Goal: Information Seeking & Learning: Learn about a topic

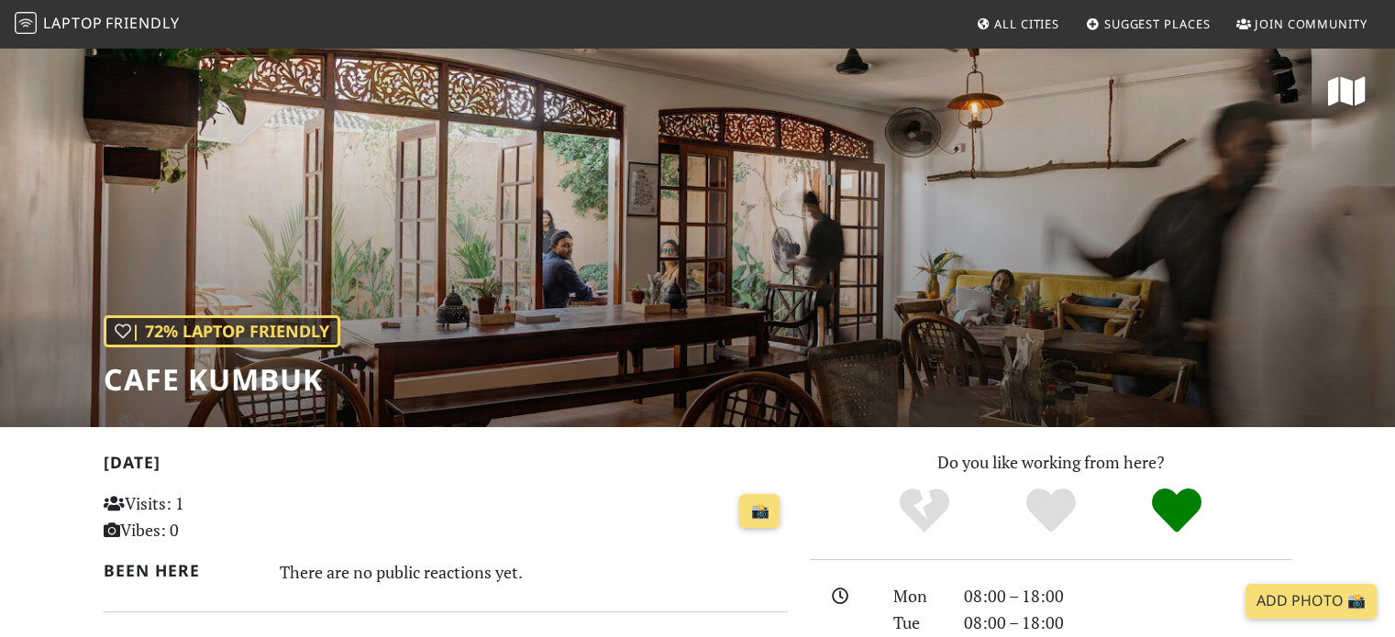
click at [103, 15] on span "Laptop Friendly" at bounding box center [97, 23] width 165 height 20
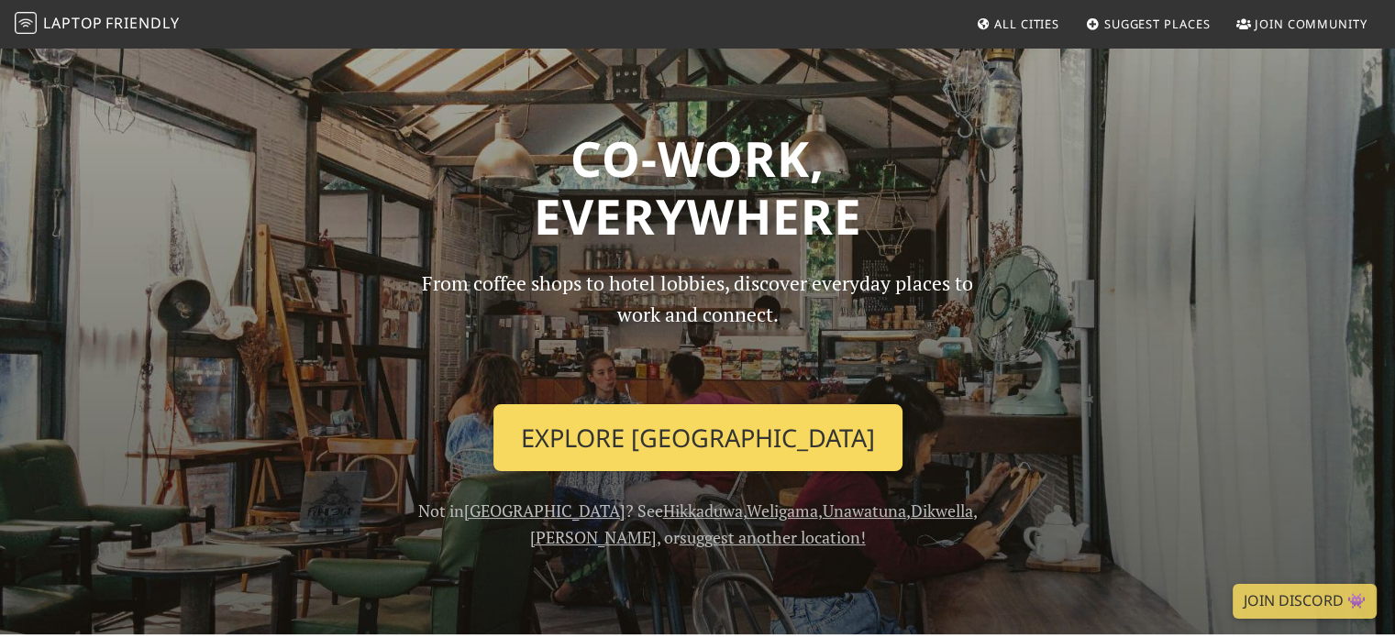
click at [633, 443] on link "Explore Colombo" at bounding box center [697, 438] width 409 height 68
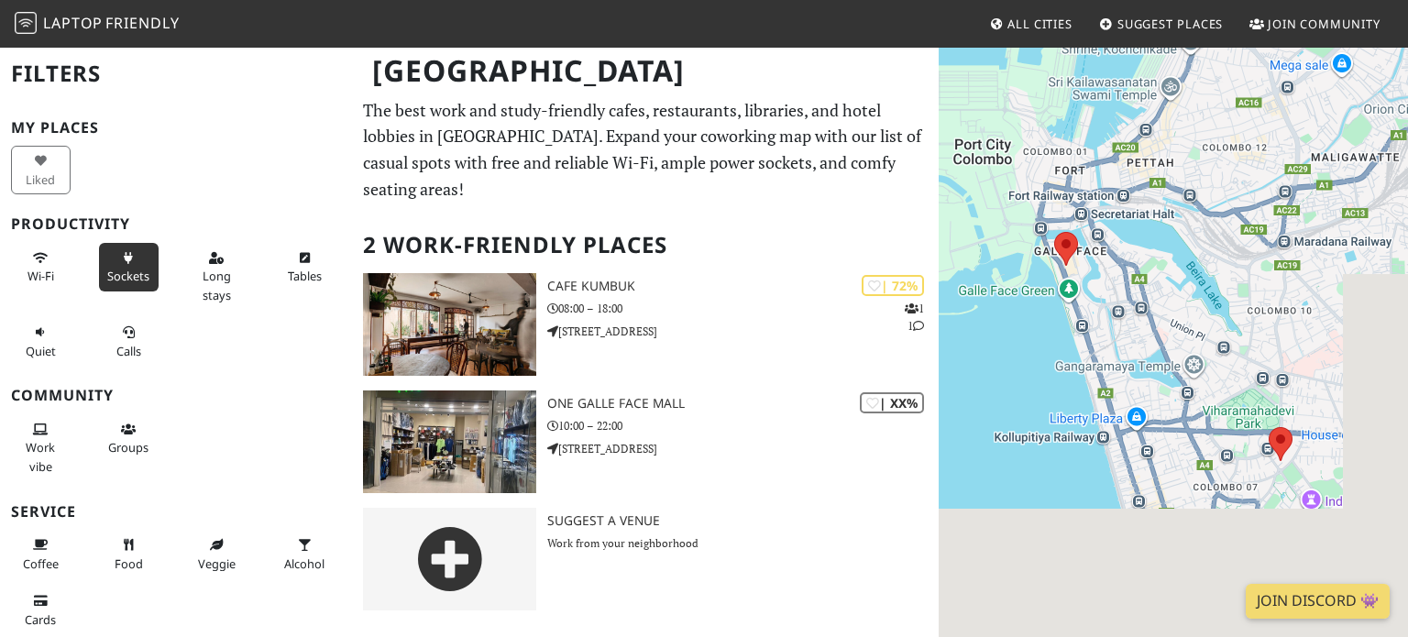
click at [113, 252] on button "Sockets" at bounding box center [129, 267] width 60 height 49
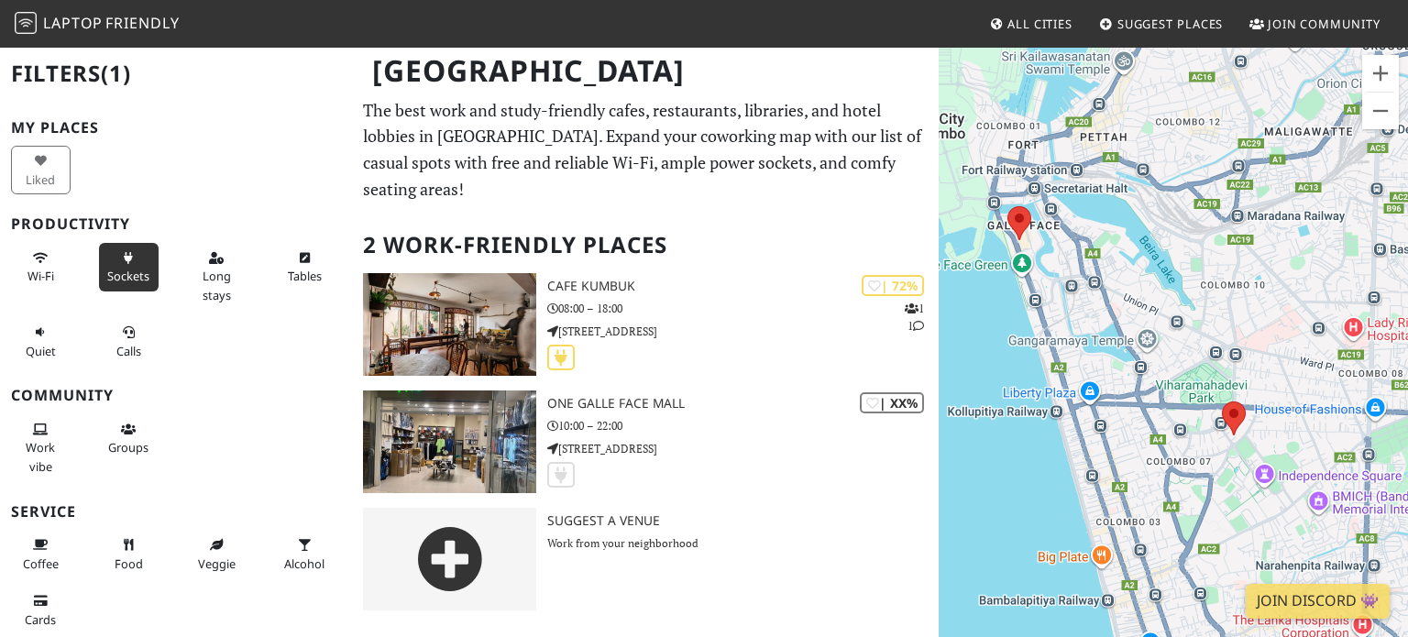
drag, startPoint x: 1093, startPoint y: 390, endPoint x: 966, endPoint y: 375, distance: 127.4
click at [966, 375] on div at bounding box center [1173, 364] width 469 height 637
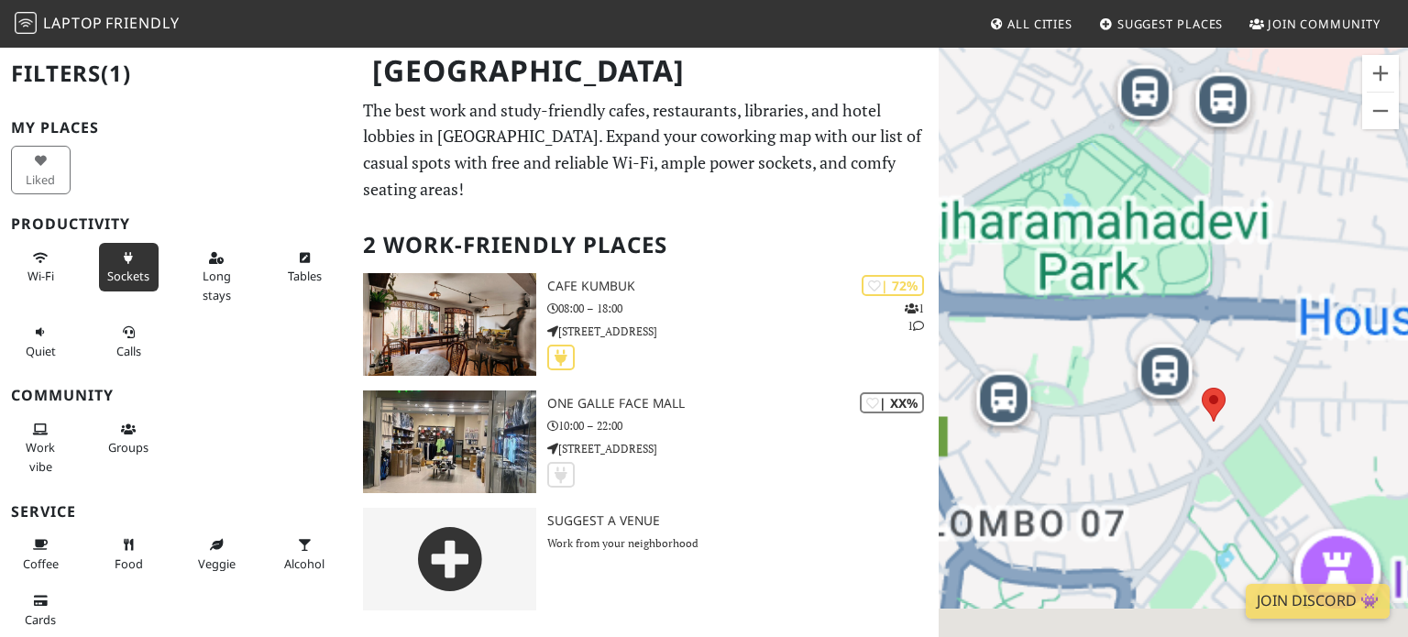
drag, startPoint x: 1218, startPoint y: 273, endPoint x: 948, endPoint y: -111, distance: 469.3
click at [948, 0] on html "Laptop Friendly All Cities Suggest Places Join Community Colombo Filters (1) My…" at bounding box center [704, 318] width 1408 height 637
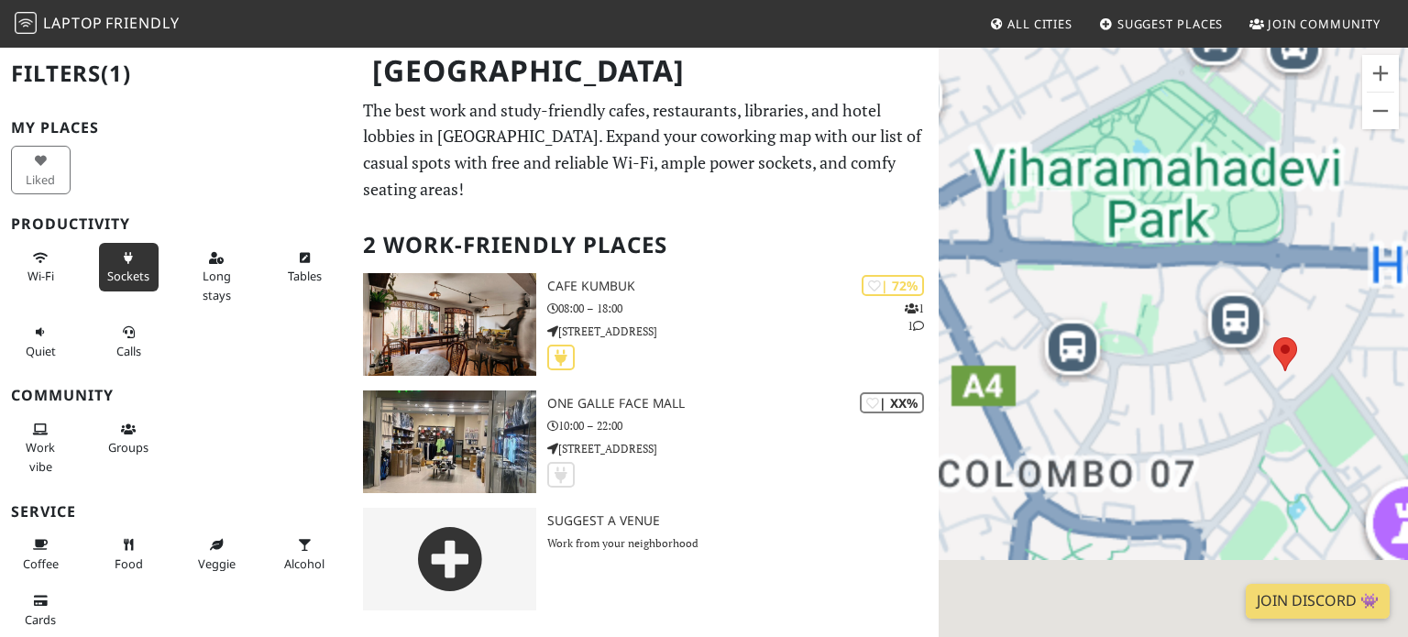
drag, startPoint x: 1144, startPoint y: 219, endPoint x: 1299, endPoint y: 311, distance: 180.1
click at [1299, 311] on div at bounding box center [1173, 364] width 469 height 637
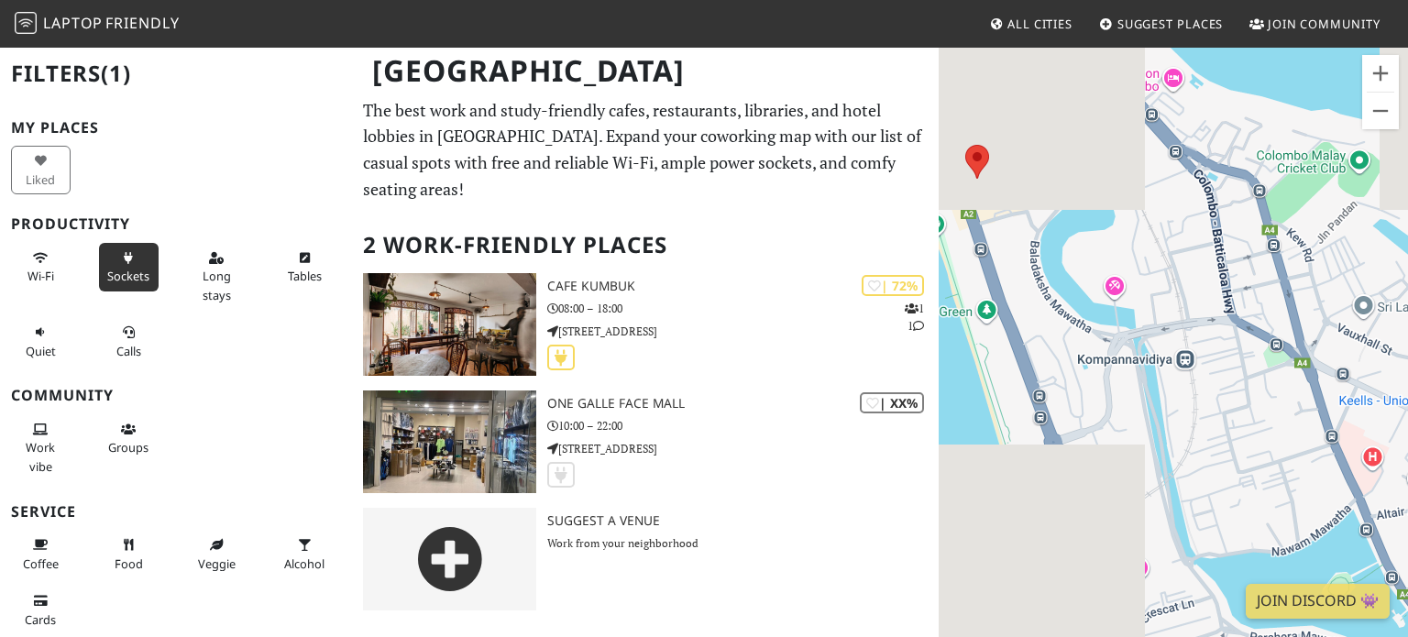
drag, startPoint x: 1273, startPoint y: 295, endPoint x: 1186, endPoint y: 256, distance: 94.8
click at [1186, 256] on div at bounding box center [1173, 364] width 469 height 637
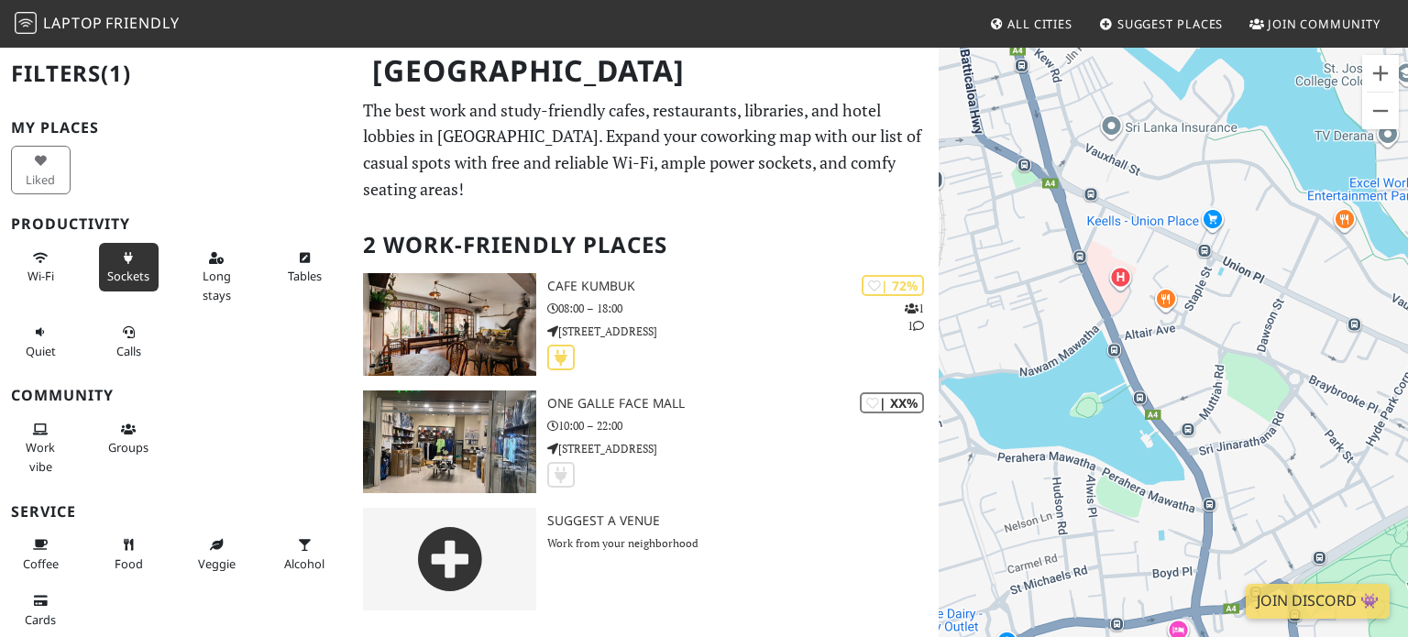
drag, startPoint x: 1156, startPoint y: 387, endPoint x: 822, endPoint y: 177, distance: 394.3
click at [822, 177] on div "Colombo Filters (1) My Places Liked Productivity Wi-Fi Sockets Long stays Table…" at bounding box center [704, 335] width 1408 height 579
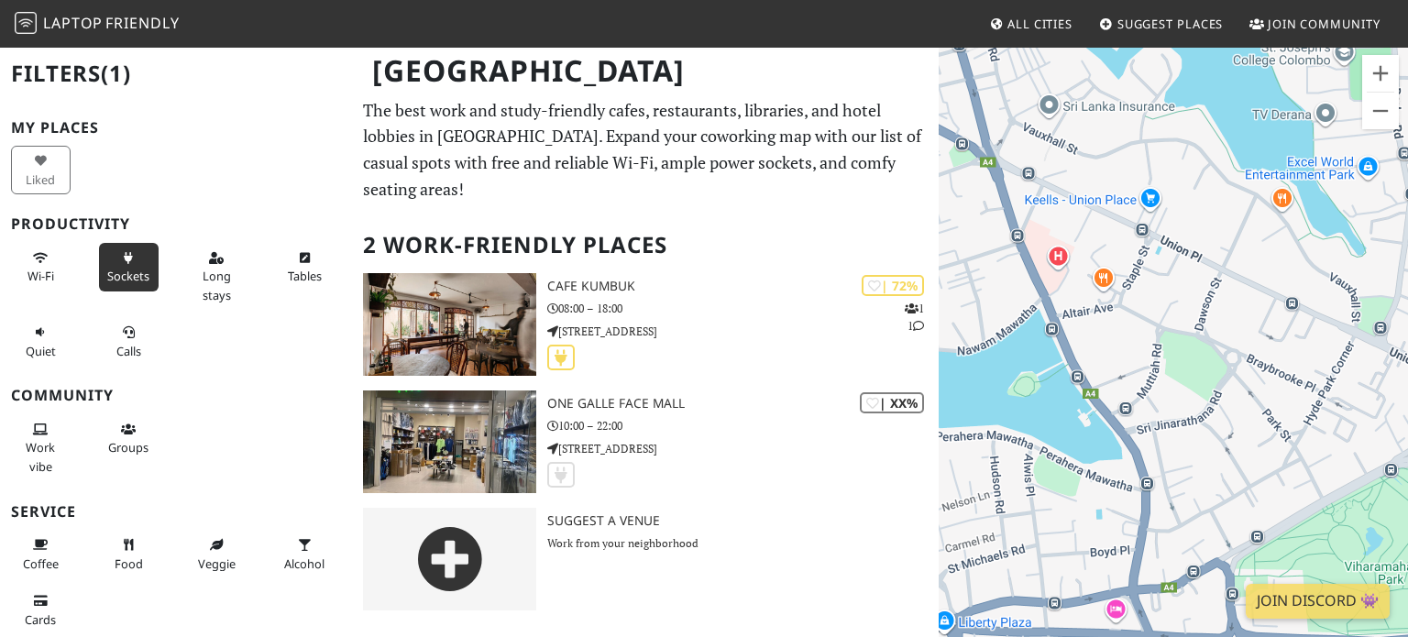
drag, startPoint x: 1078, startPoint y: 249, endPoint x: 1407, endPoint y: 540, distance: 439.1
click at [1407, 540] on div at bounding box center [1173, 364] width 469 height 637
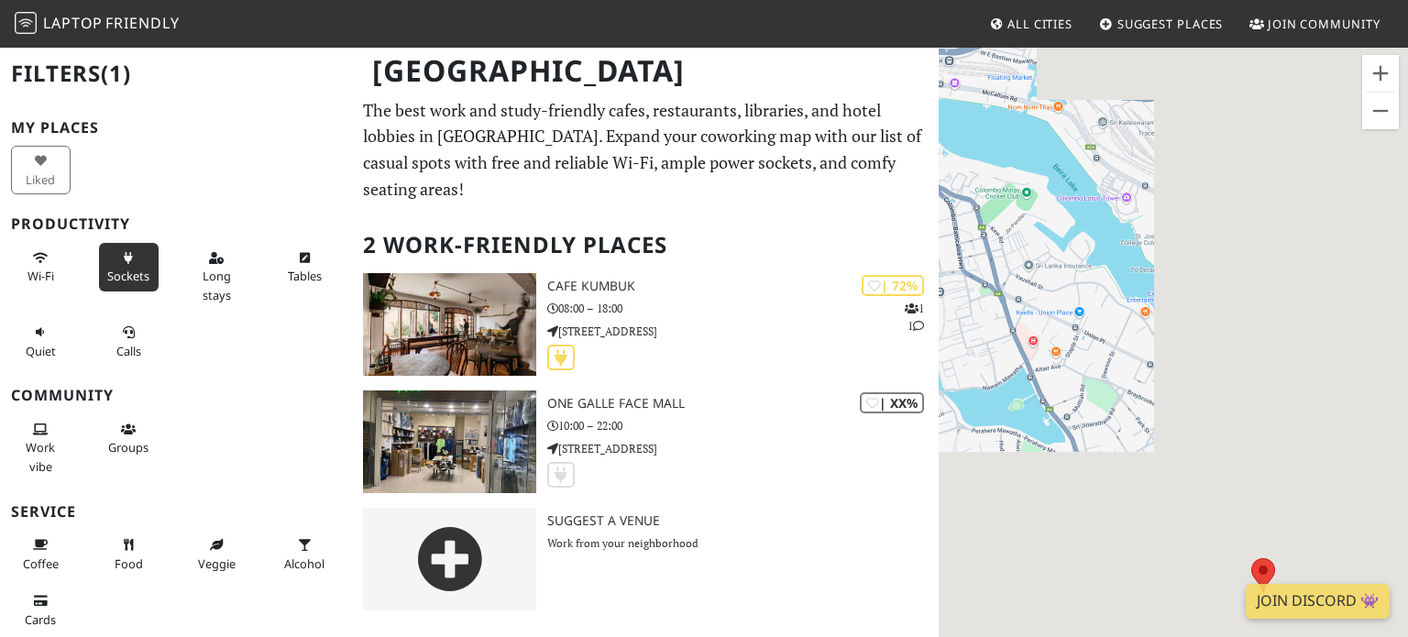
drag, startPoint x: 906, startPoint y: 220, endPoint x: 818, endPoint y: 176, distance: 98.4
click at [818, 176] on div "Colombo Filters (1) My Places Liked Productivity Wi-Fi Sockets Long stays Table…" at bounding box center [704, 335] width 1408 height 579
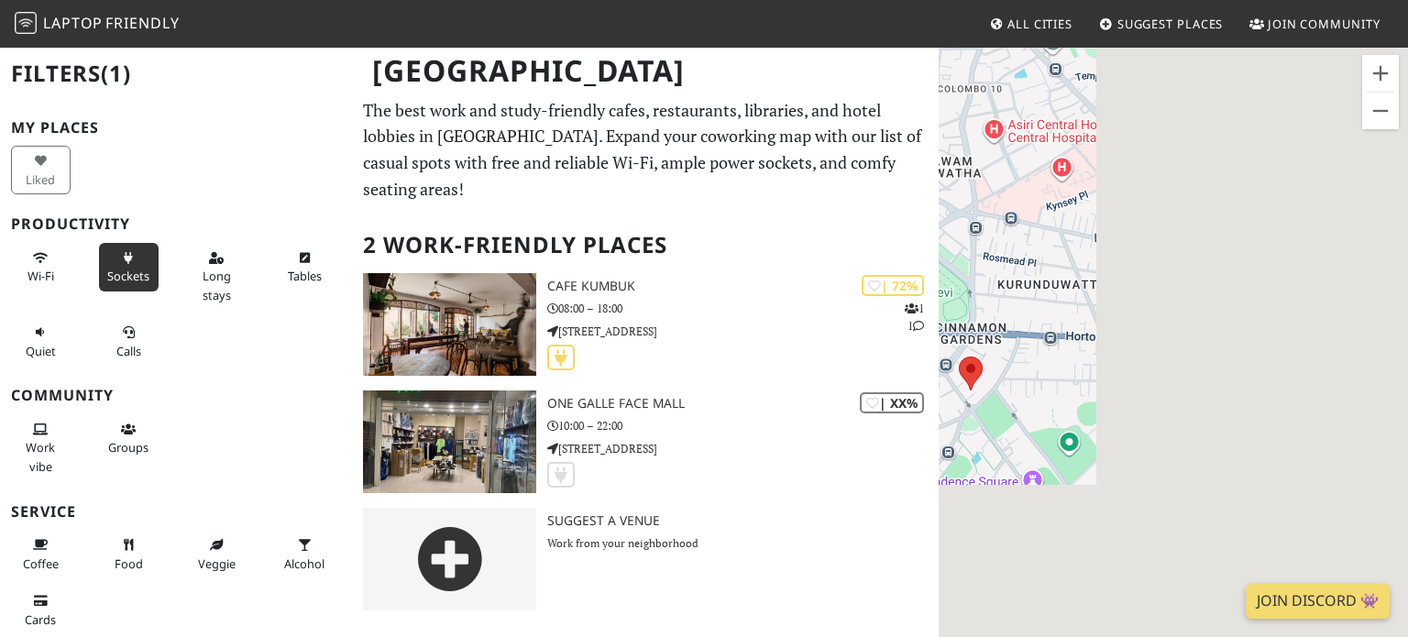
drag, startPoint x: 1105, startPoint y: 282, endPoint x: 1318, endPoint y: 340, distance: 220.4
click at [1318, 340] on div at bounding box center [1173, 364] width 469 height 637
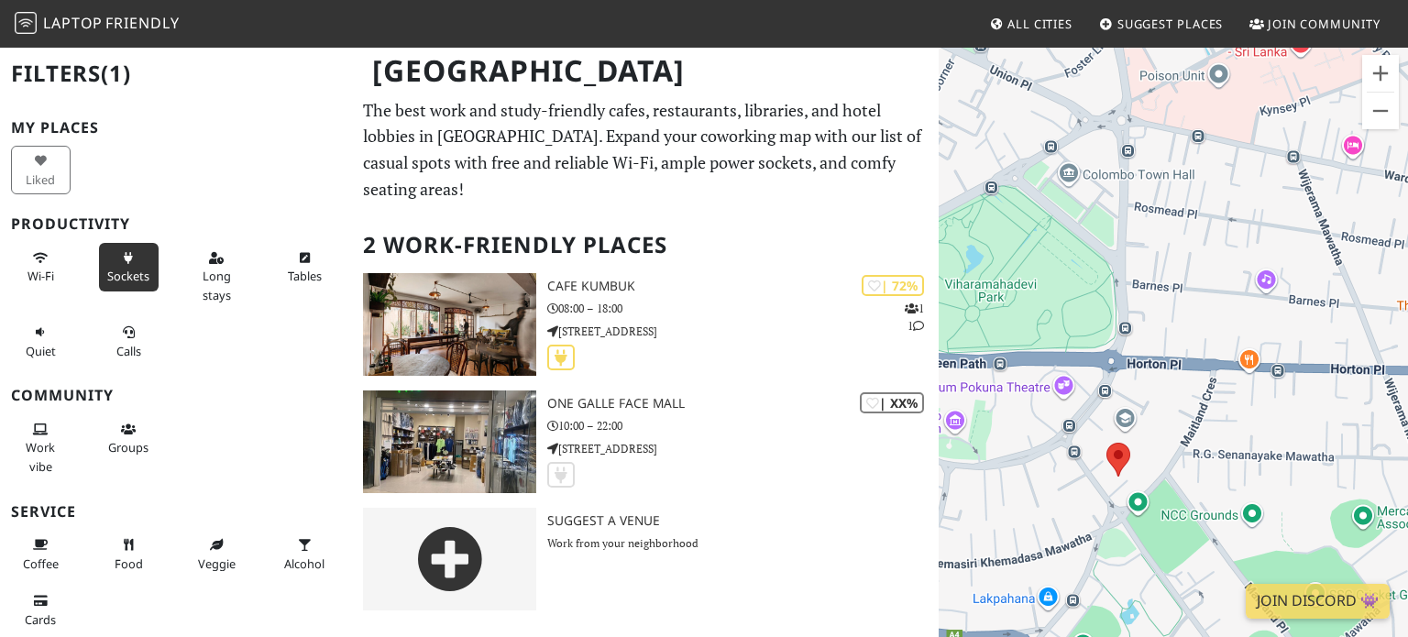
drag, startPoint x: 1026, startPoint y: 325, endPoint x: 1215, endPoint y: 351, distance: 190.7
click at [1215, 351] on div at bounding box center [1173, 364] width 469 height 637
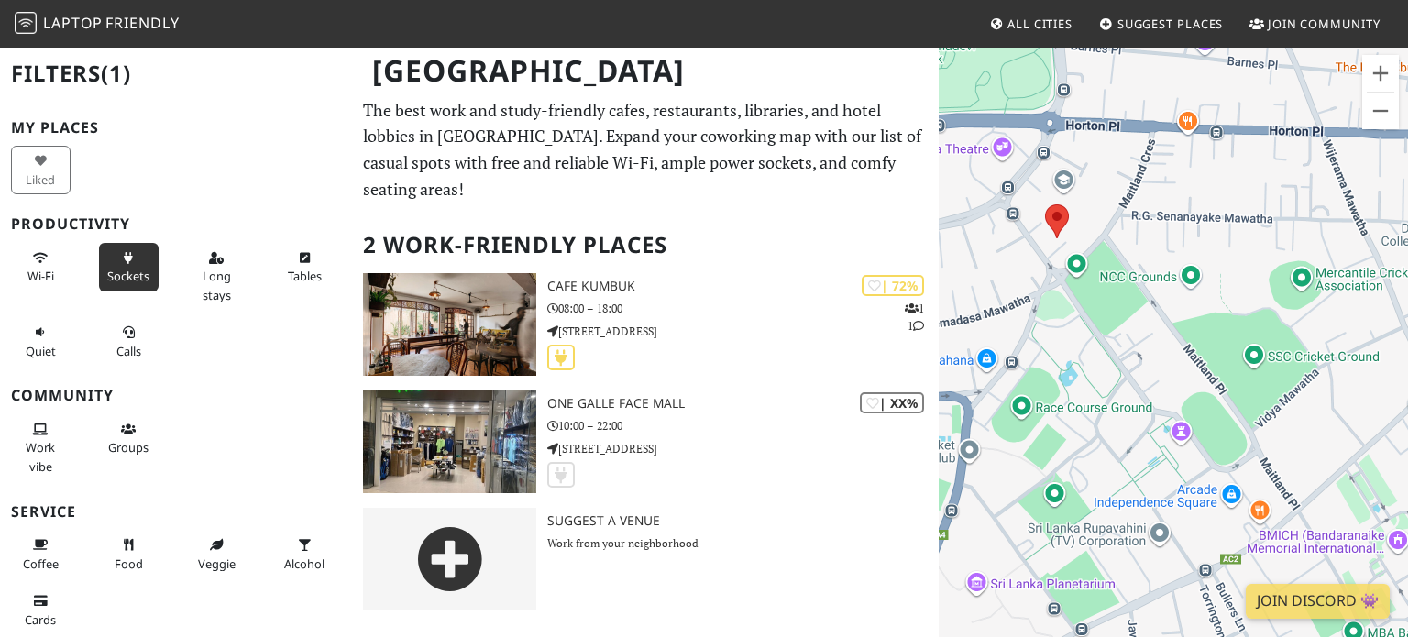
drag, startPoint x: 1185, startPoint y: 392, endPoint x: 1123, endPoint y: 137, distance: 262.2
click at [1123, 137] on div at bounding box center [1173, 364] width 469 height 637
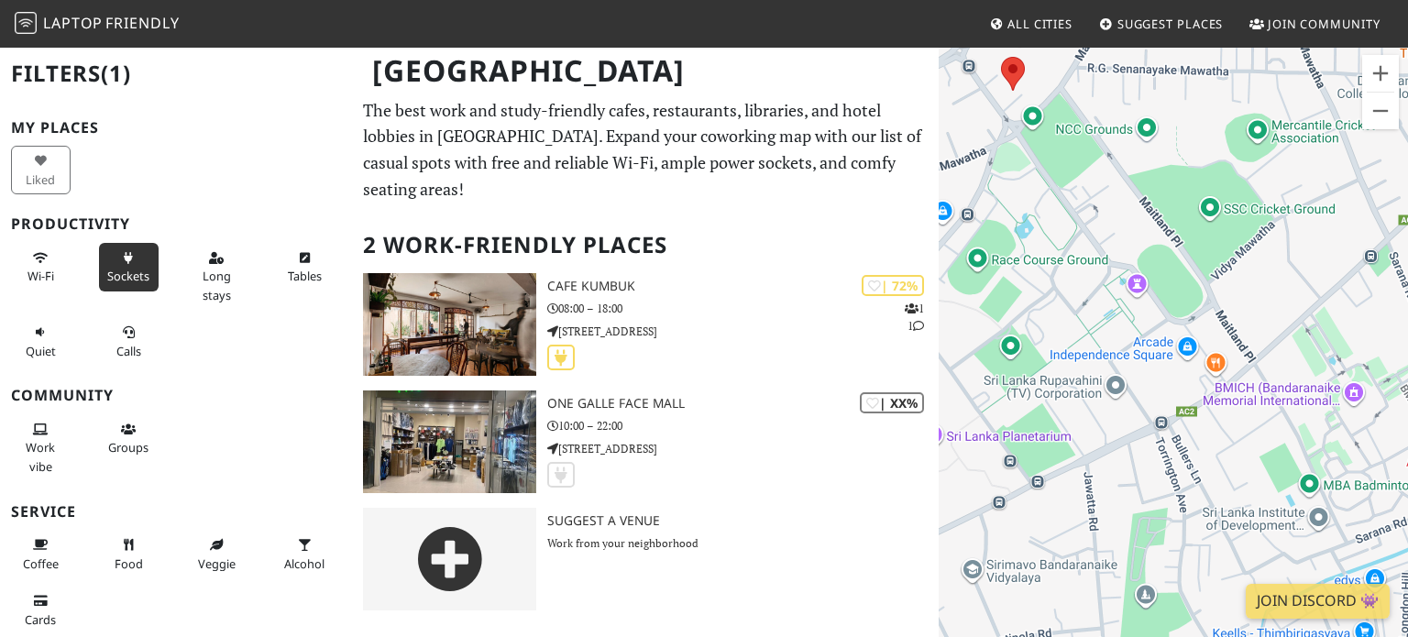
drag, startPoint x: 1206, startPoint y: 326, endPoint x: 1164, endPoint y: 184, distance: 147.1
click at [1164, 184] on div at bounding box center [1173, 364] width 469 height 637
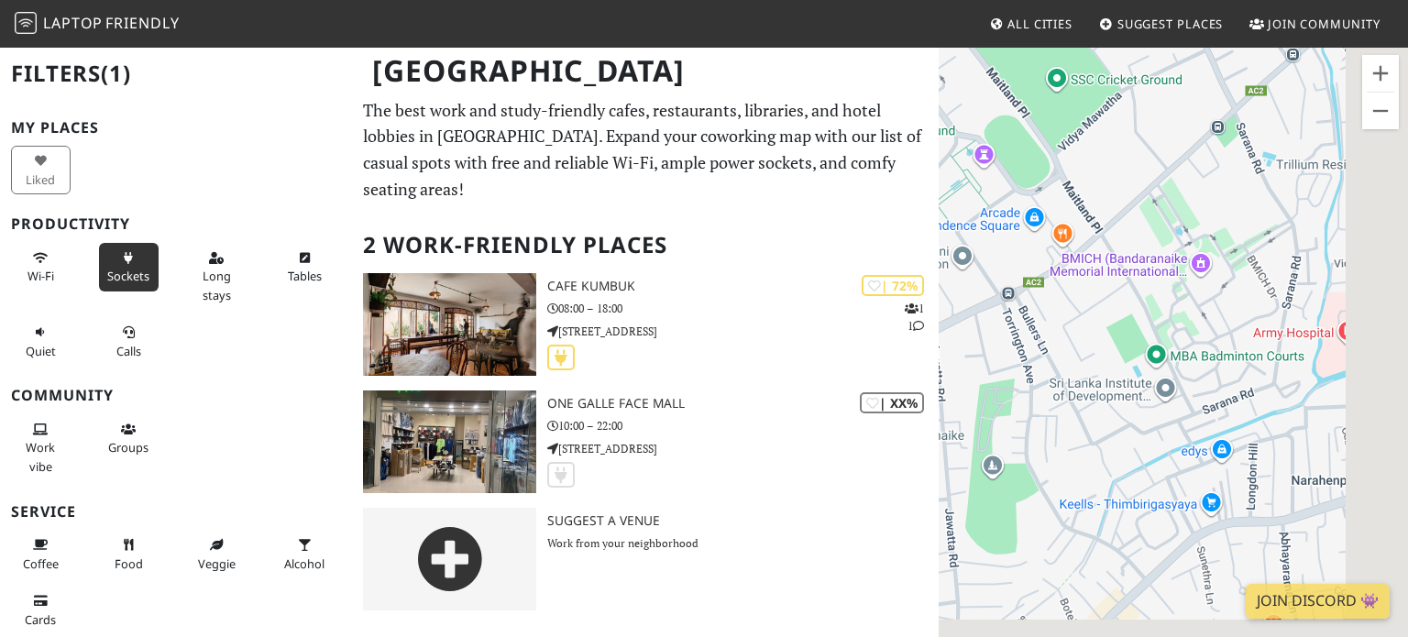
drag, startPoint x: 1308, startPoint y: 373, endPoint x: 1153, endPoint y: 237, distance: 206.7
click at [1153, 237] on div at bounding box center [1173, 364] width 469 height 637
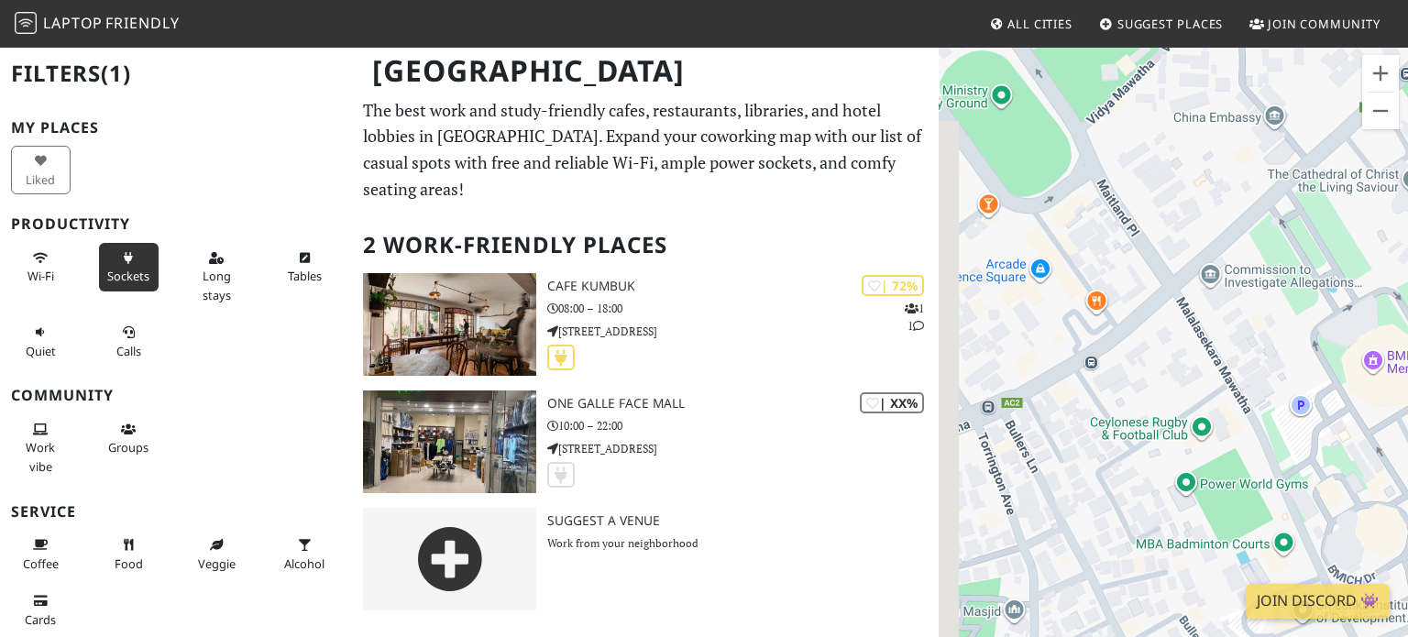
drag, startPoint x: 1193, startPoint y: 299, endPoint x: 1280, endPoint y: 315, distance: 88.5
click at [1280, 315] on div at bounding box center [1173, 364] width 469 height 637
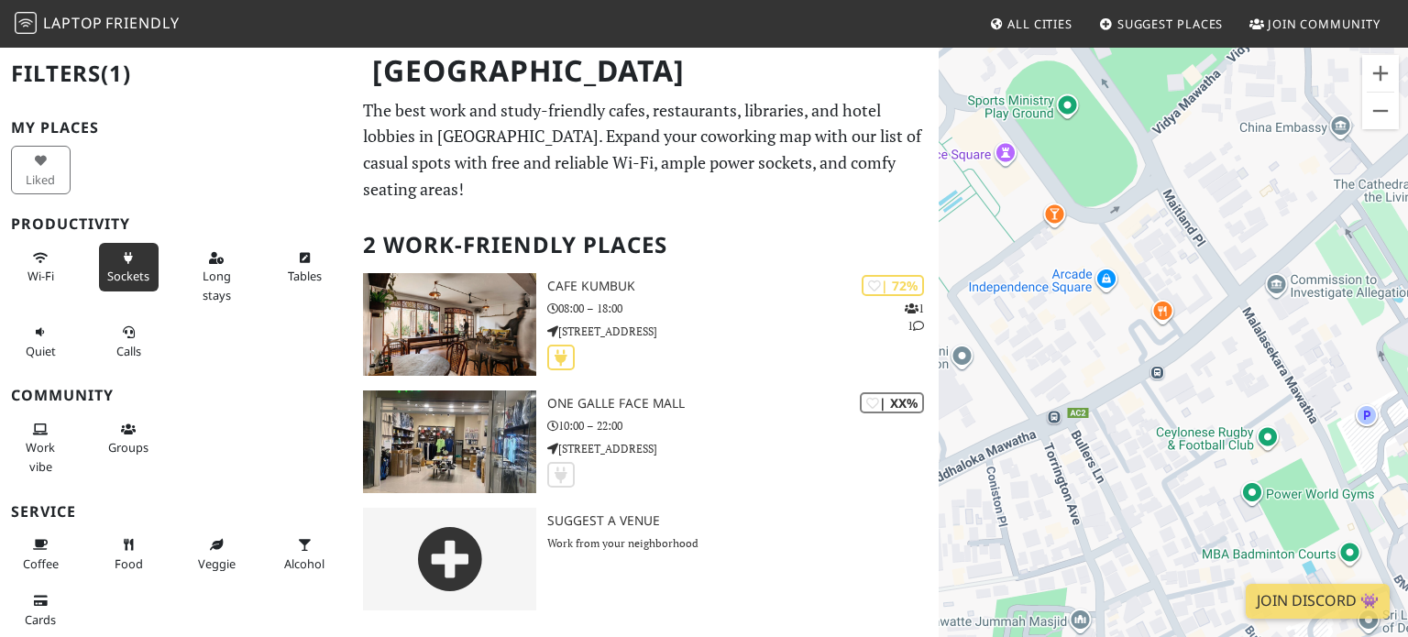
click at [1164, 315] on div at bounding box center [1173, 364] width 469 height 637
click at [1164, 309] on div at bounding box center [1173, 364] width 469 height 637
click at [1055, 216] on div at bounding box center [1173, 364] width 469 height 637
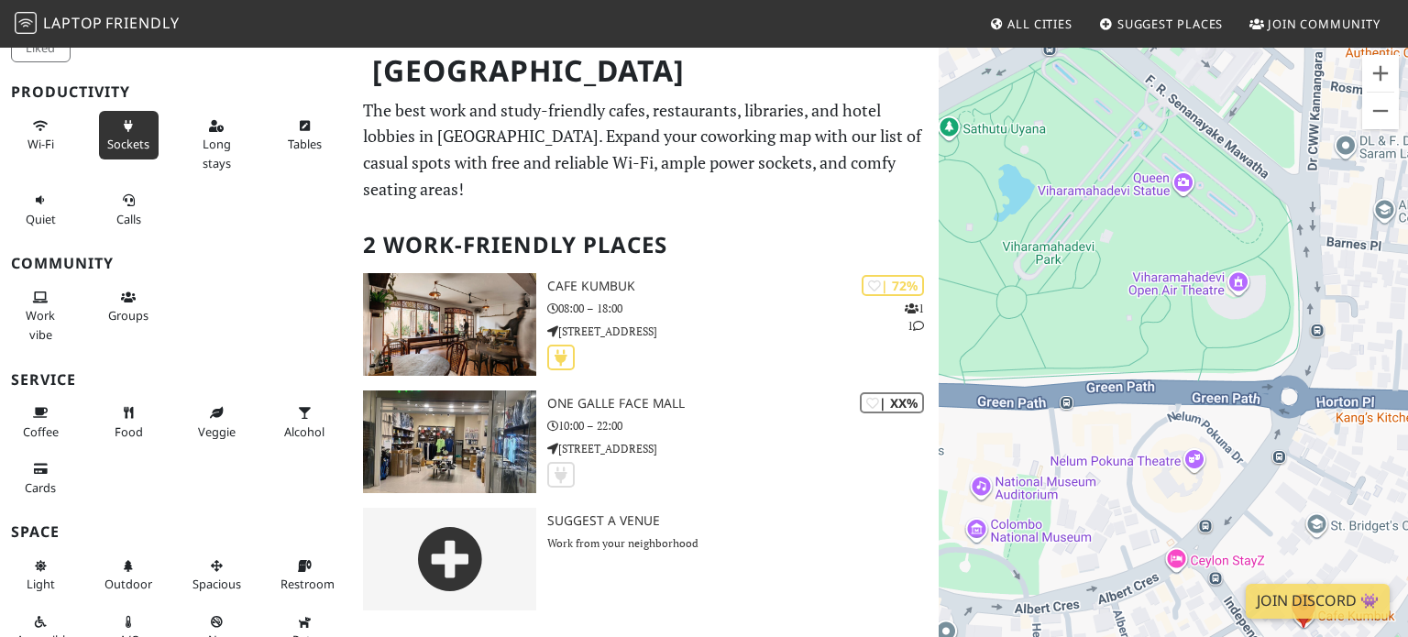
scroll to position [225, 0]
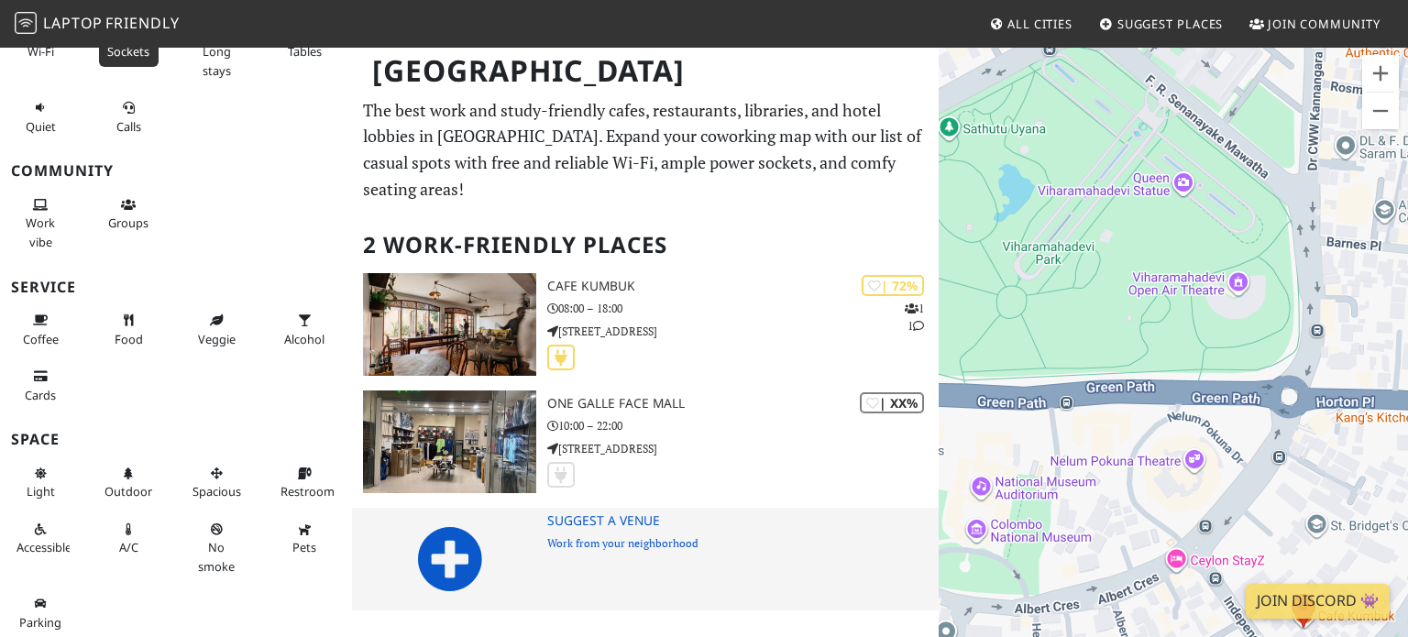
click at [592, 535] on p "Work from your neighborhood" at bounding box center [743, 543] width 392 height 17
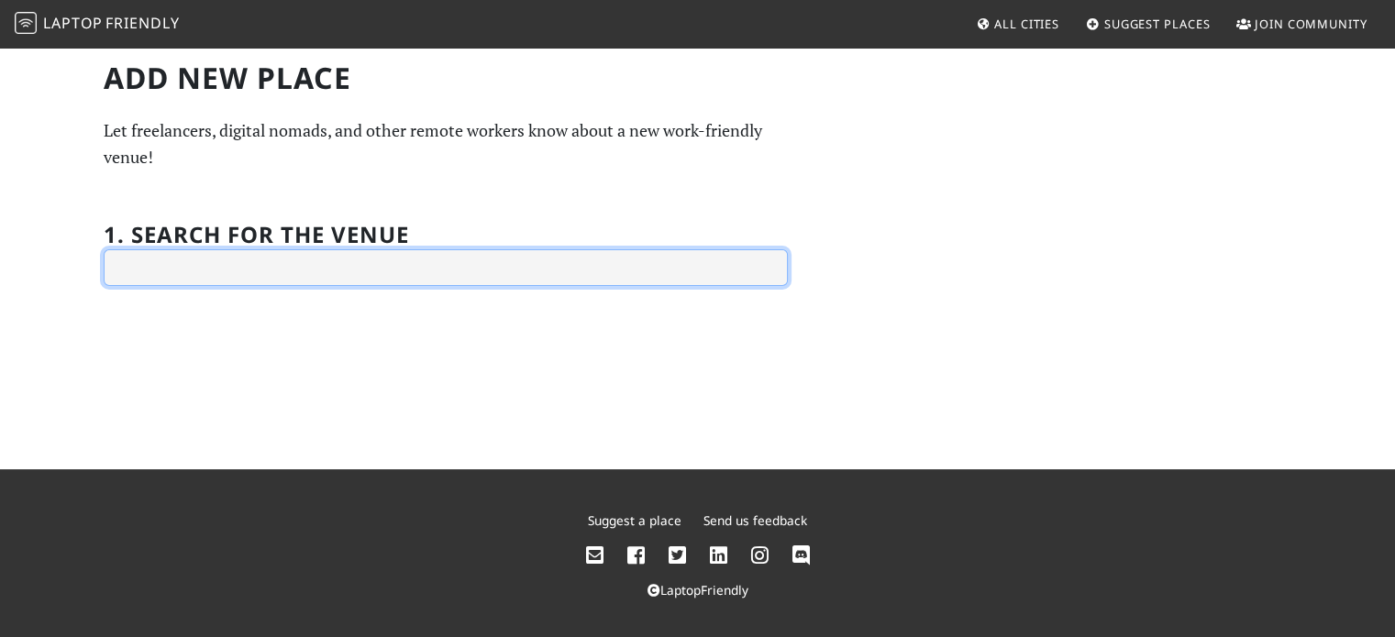
click at [383, 260] on input "text" at bounding box center [446, 267] width 684 height 37
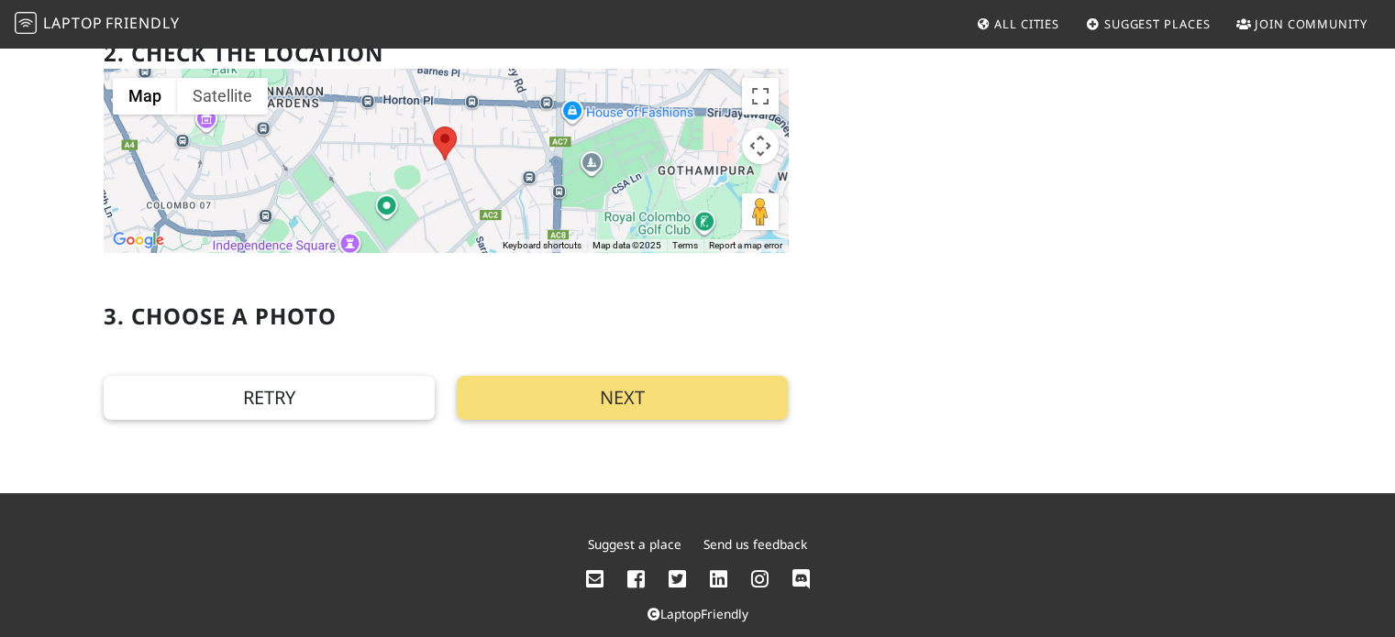
scroll to position [326, 0]
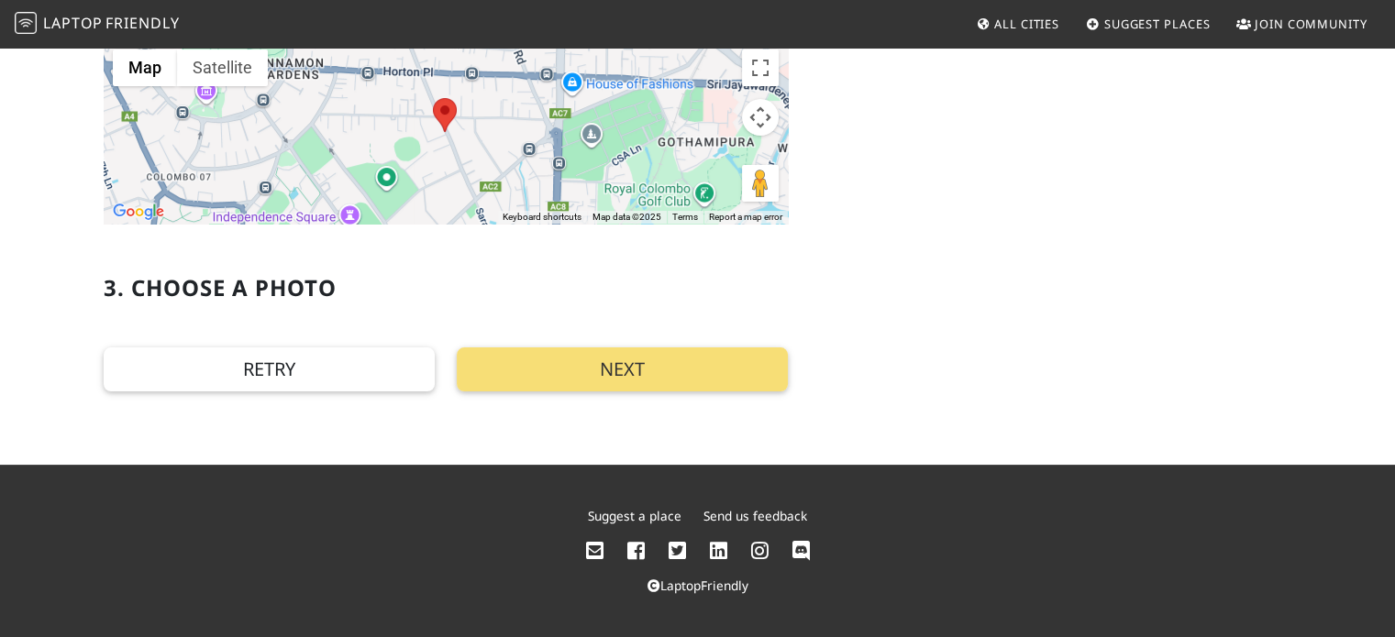
type input "WV5C+FRG, Colombo 00700, Sri Lanka"
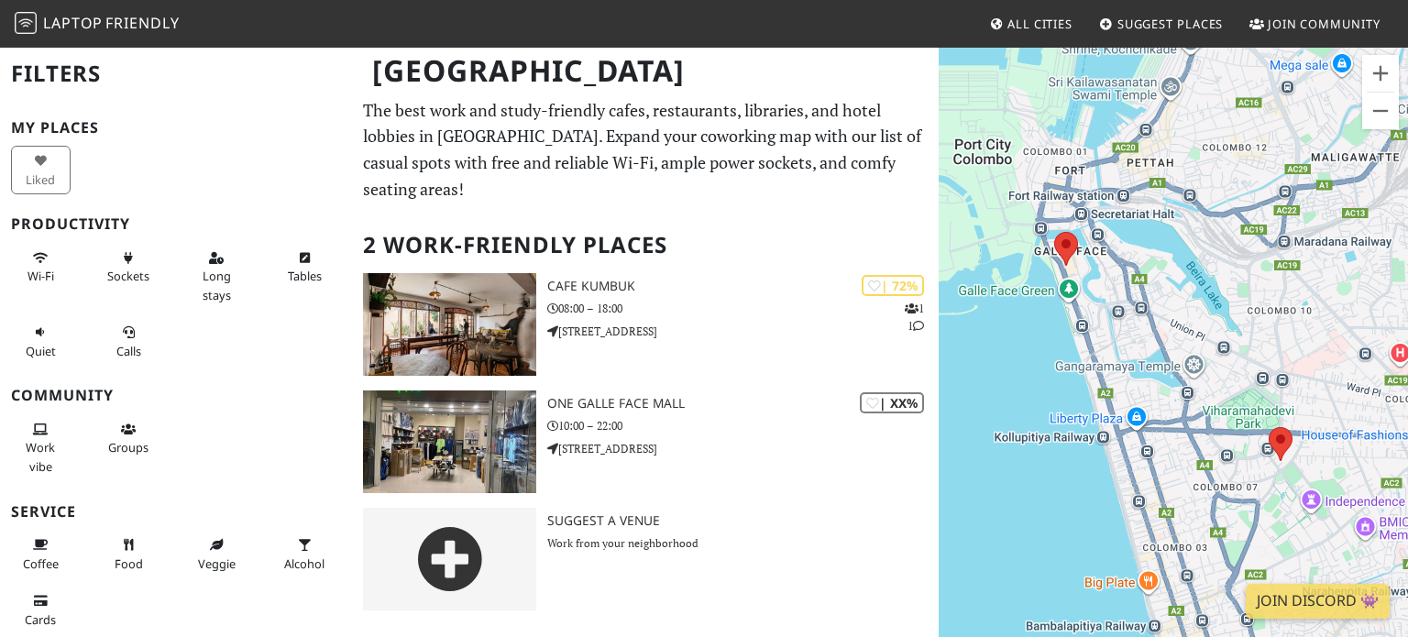
click at [49, 171] on div "Liked" at bounding box center [44, 170] width 88 height 56
click at [43, 163] on div "Liked" at bounding box center [44, 170] width 88 height 56
click at [161, 6] on nav "Laptop Friendly All Cities Suggest Places Join Community" at bounding box center [704, 24] width 1408 height 48
click at [160, 19] on span "Friendly" at bounding box center [141, 23] width 73 height 20
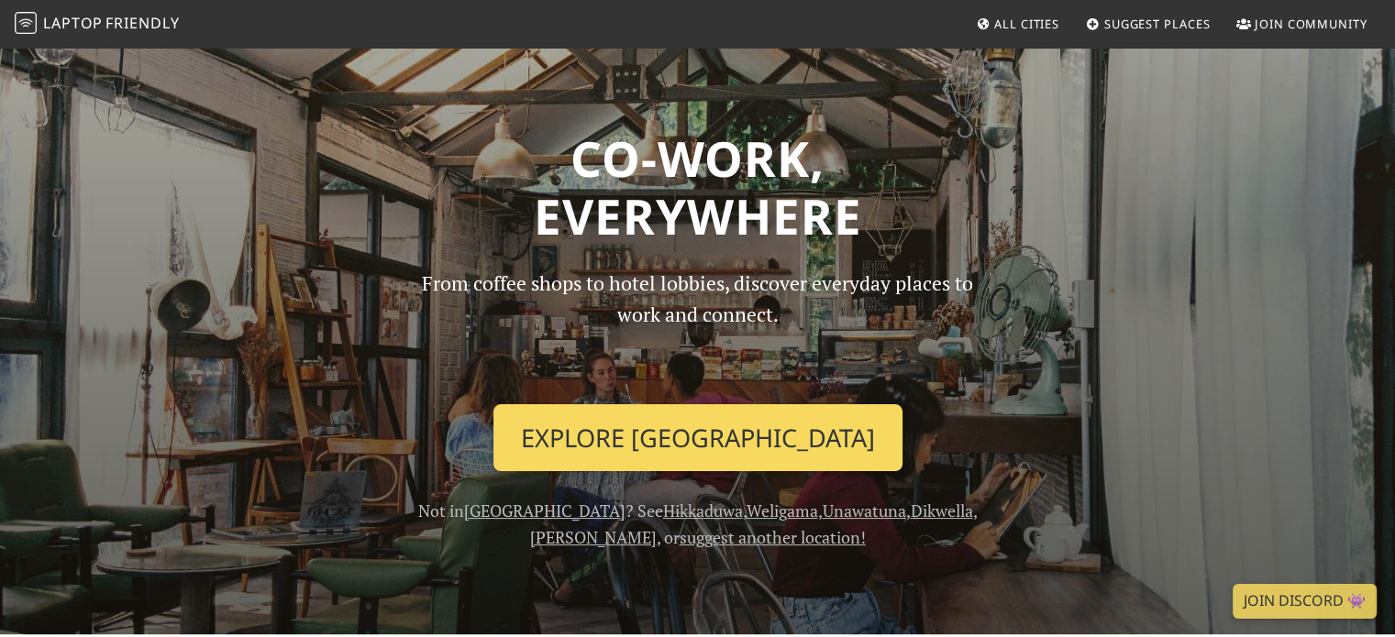
click at [609, 438] on link "Explore Colombo" at bounding box center [697, 438] width 409 height 68
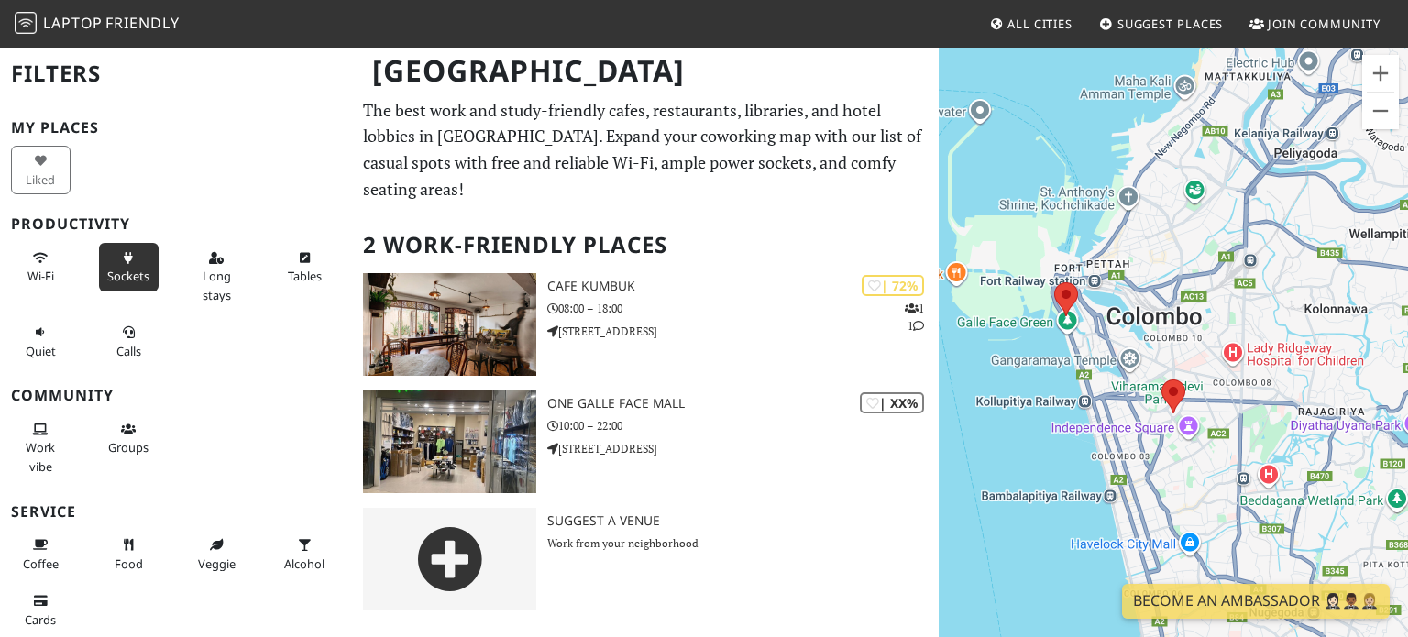
click at [116, 278] on span "Sockets" at bounding box center [128, 276] width 42 height 17
click at [1034, 12] on link "All Cities" at bounding box center [1031, 23] width 98 height 33
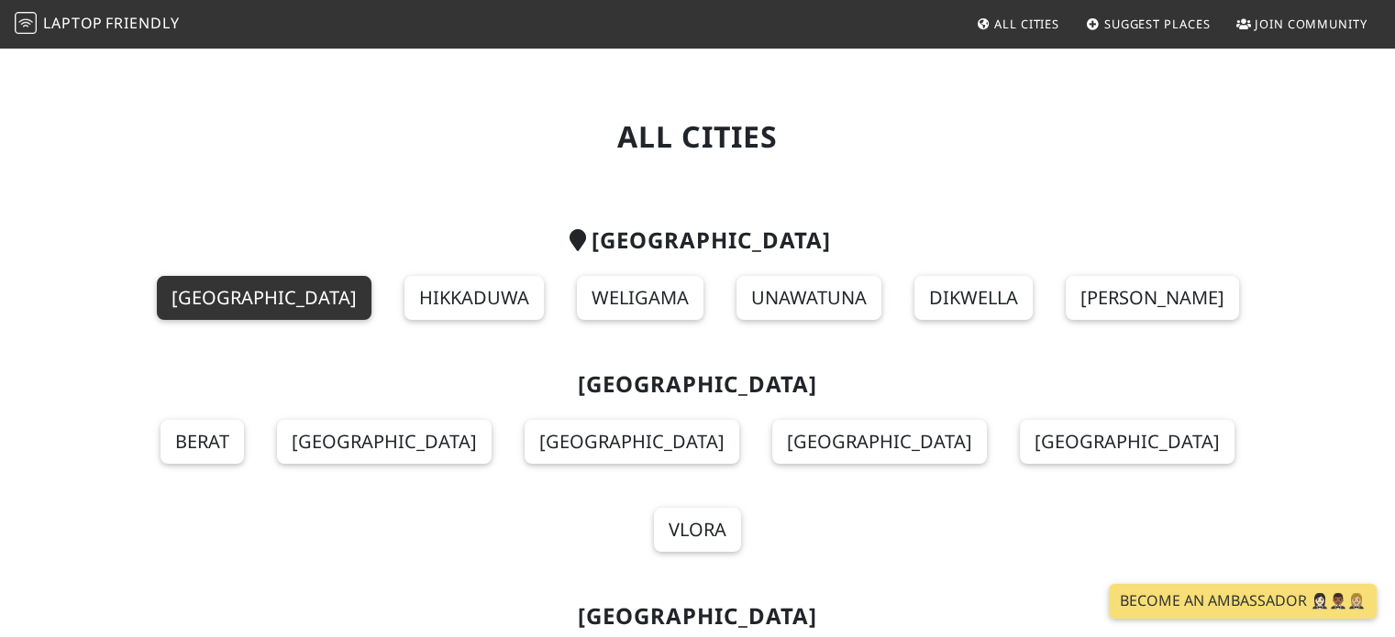
click at [273, 285] on link "[GEOGRAPHIC_DATA]" at bounding box center [264, 298] width 215 height 44
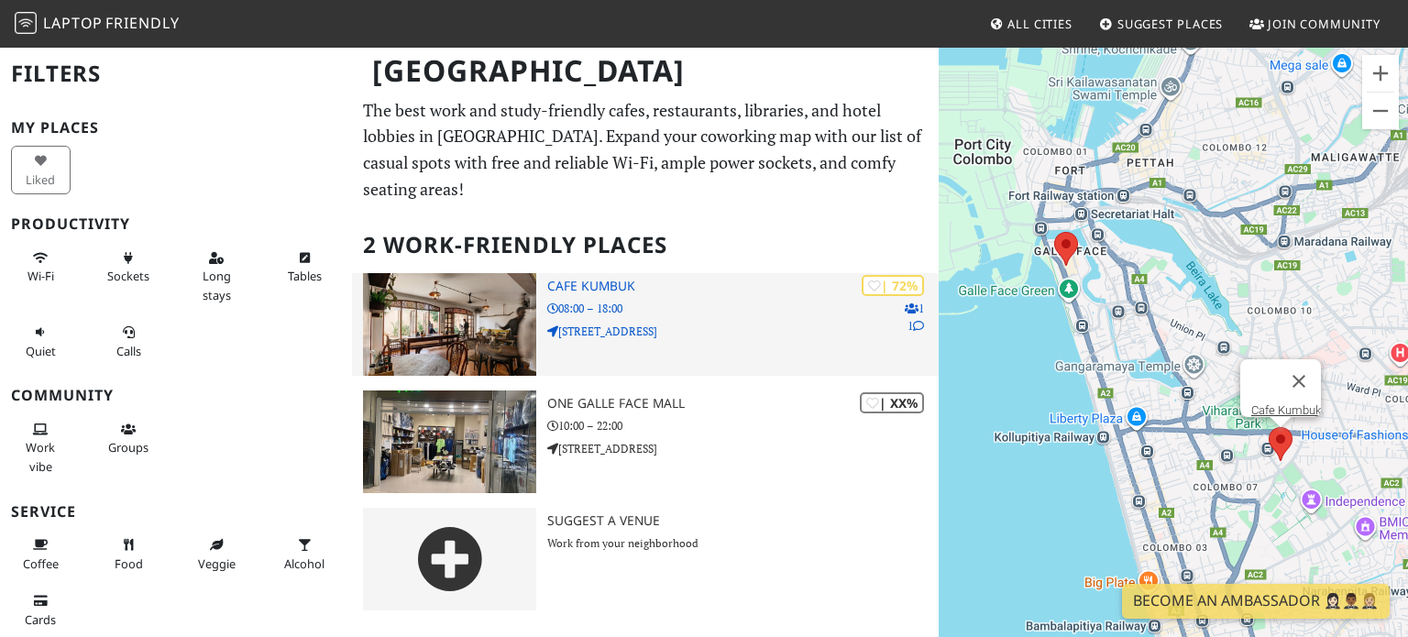
click at [814, 322] on div "| 72% 1 1 Cafe [GEOGRAPHIC_DATA] 08:00 – 18:00 [DATE][STREET_ADDRESS]" at bounding box center [743, 324] width 392 height 103
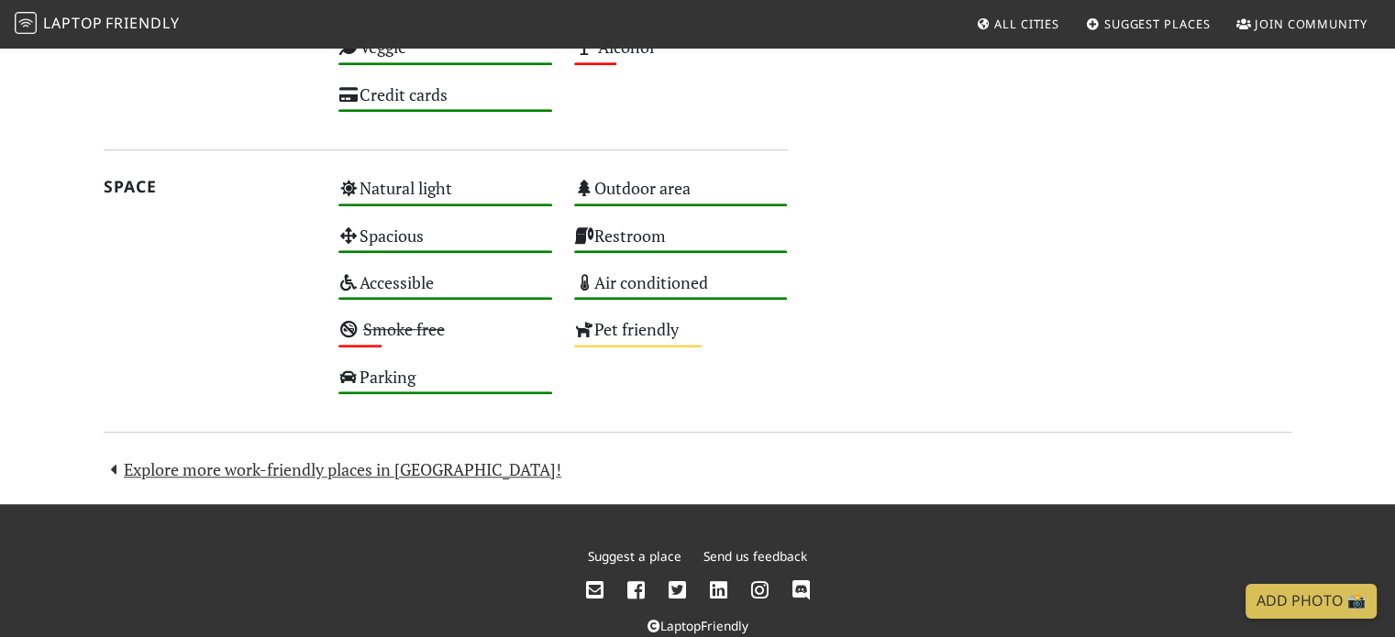
scroll to position [1270, 0]
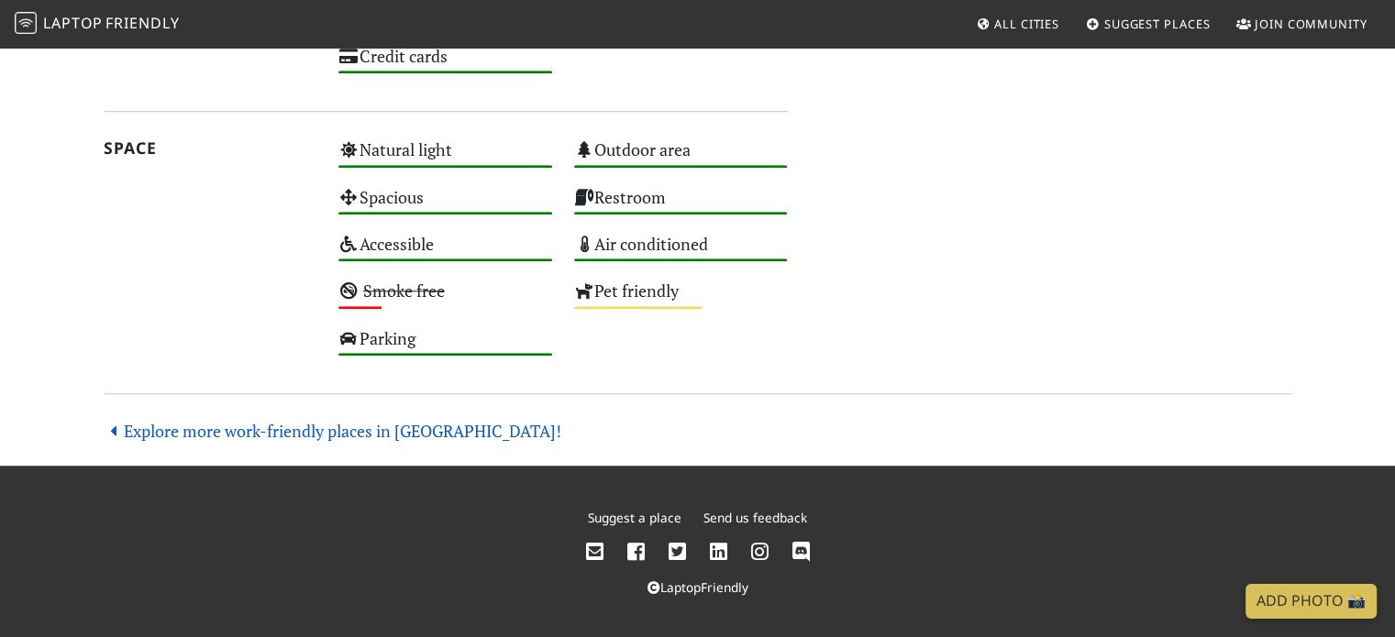
click at [411, 421] on link "Explore more work-friendly places in Colombo!" at bounding box center [333, 431] width 458 height 22
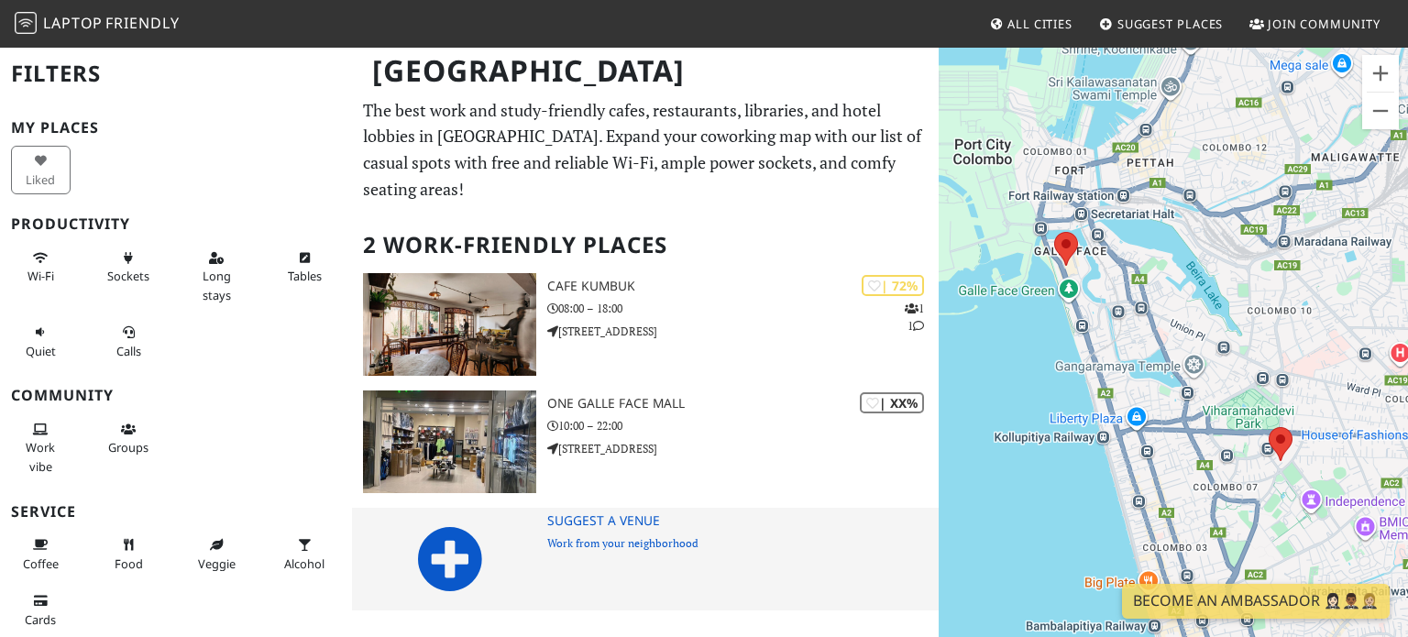
click at [613, 535] on p "Work from your neighborhood" at bounding box center [743, 543] width 392 height 17
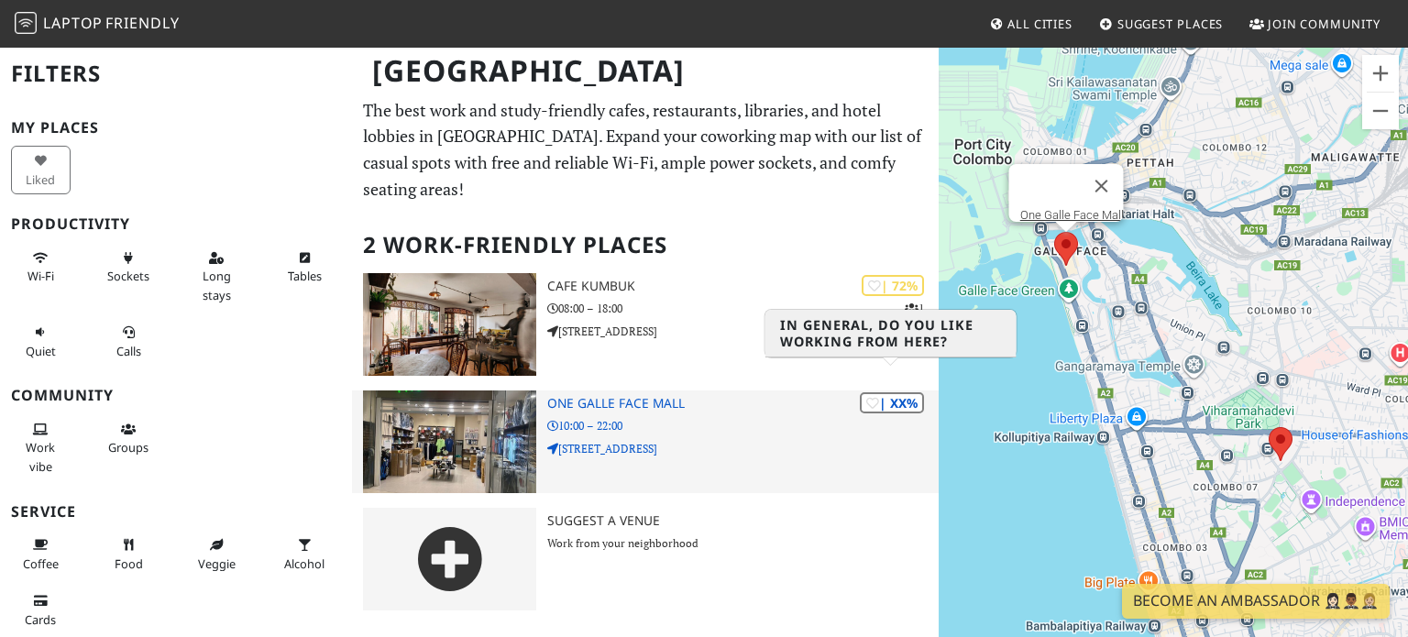
drag, startPoint x: 904, startPoint y: 374, endPoint x: 786, endPoint y: 412, distance: 124.1
click at [786, 412] on div "| XX% One Galle Face Mall 10:00 – 22:00 1A Centre Road" at bounding box center [743, 442] width 392 height 103
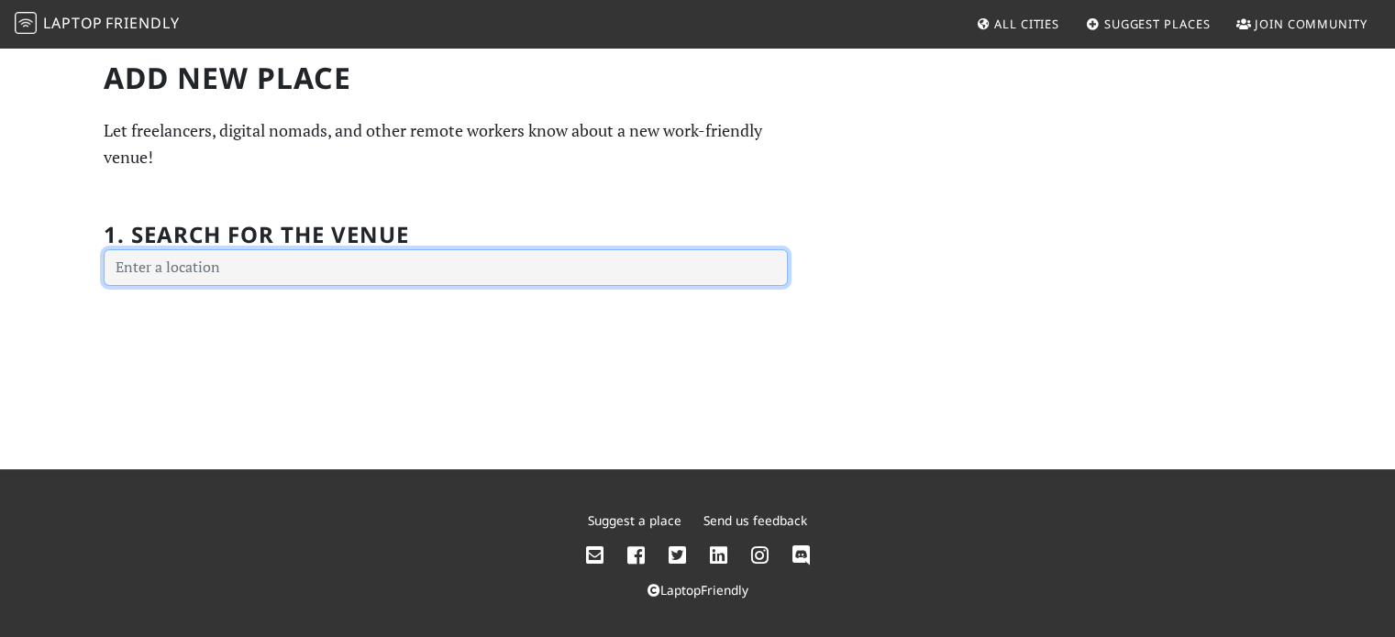
click at [455, 270] on input "text" at bounding box center [446, 267] width 684 height 37
